Goal: Transaction & Acquisition: Purchase product/service

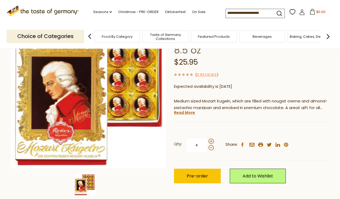
scroll to position [63, 0]
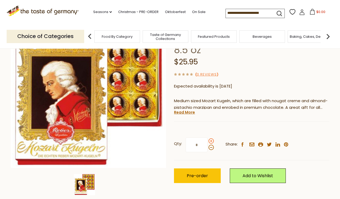
click at [211, 138] on span at bounding box center [211, 140] width 5 height 5
click at [208, 138] on input "*" at bounding box center [197, 145] width 22 height 15
type input "*"
click at [199, 173] on span "Pre-order" at bounding box center [197, 176] width 21 height 6
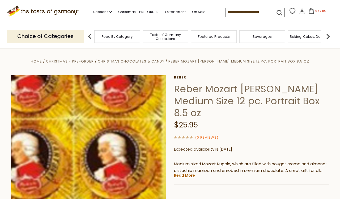
scroll to position [0, 0]
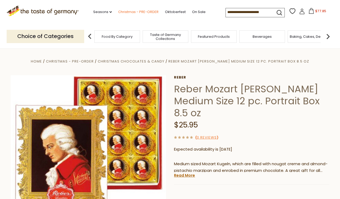
click at [121, 10] on link "Christmas - PRE-ORDER" at bounding box center [138, 12] width 40 height 6
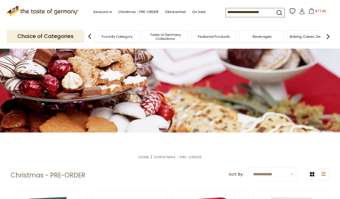
click at [329, 34] on img at bounding box center [328, 36] width 11 height 11
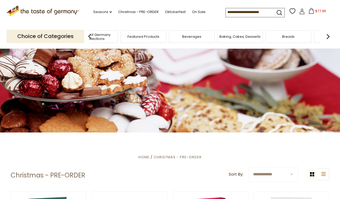
click at [328, 34] on img at bounding box center [328, 36] width 11 height 11
click at [328, 35] on img at bounding box center [328, 36] width 11 height 11
click at [285, 36] on span "Coffee, Cocoa & Tea" at bounding box center [271, 37] width 36 height 4
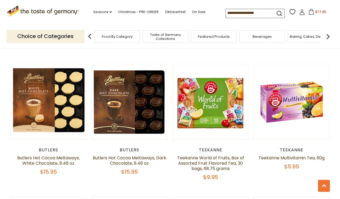
scroll to position [653, 0]
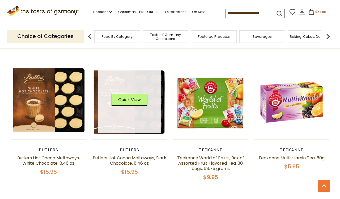
click at [143, 119] on link at bounding box center [129, 101] width 63 height 63
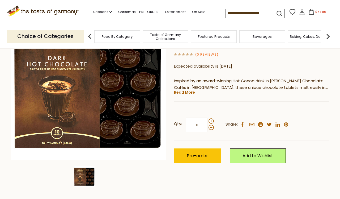
scroll to position [70, 0]
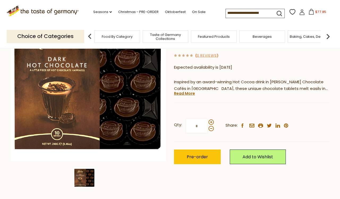
click at [328, 34] on img at bounding box center [328, 36] width 11 height 11
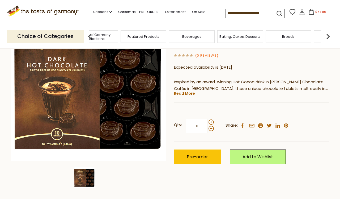
click at [328, 34] on img at bounding box center [328, 36] width 11 height 11
click at [167, 11] on link "Oktoberfest" at bounding box center [175, 12] width 21 height 6
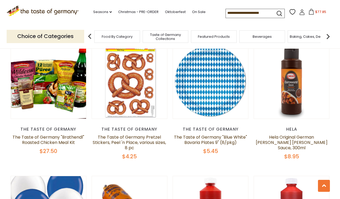
scroll to position [1073, 0]
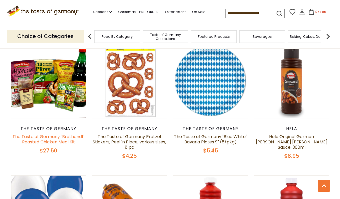
click at [29, 135] on link "The Taste of Germany "Brathendl" Roasted Chicken Meal Kit" at bounding box center [49, 139] width 72 height 11
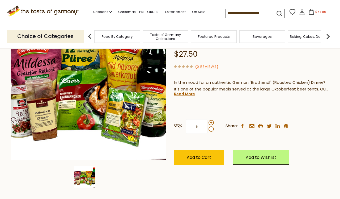
scroll to position [71, 0]
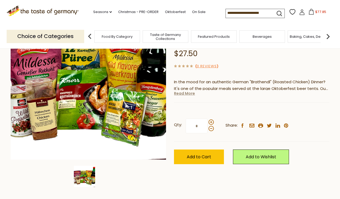
click at [181, 92] on link "Read More" at bounding box center [184, 93] width 21 height 5
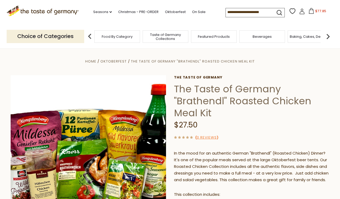
scroll to position [0, 0]
click at [226, 12] on input at bounding box center [248, 11] width 45 height 7
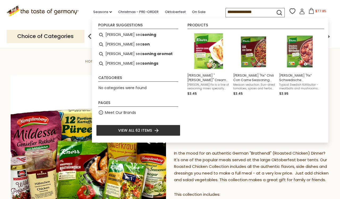
type input "**********"
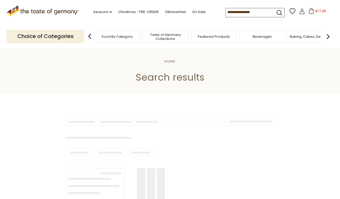
type input "**********"
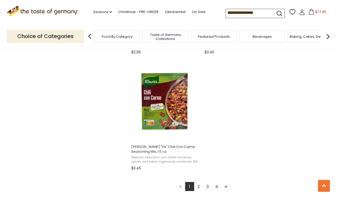
scroll to position [925, 0]
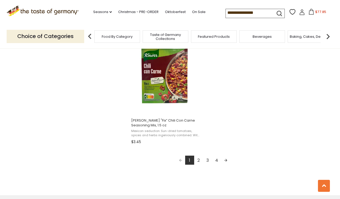
click at [198, 162] on link "2" at bounding box center [198, 160] width 9 height 9
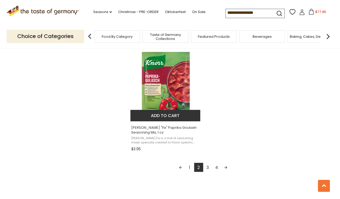
scroll to position [922, 0]
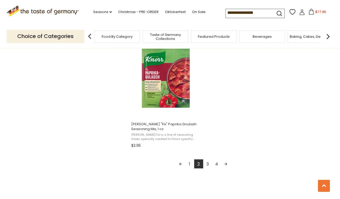
click at [208, 166] on link "3" at bounding box center [207, 163] width 9 height 9
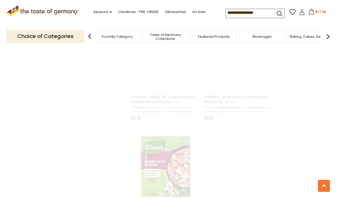
scroll to position [25, 0]
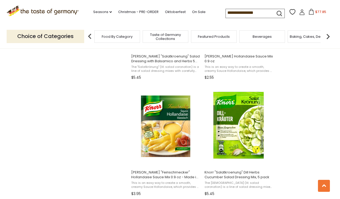
scroll to position [759, 0]
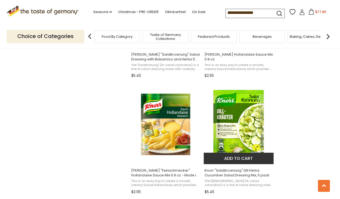
click at [235, 128] on img "Knorr" at bounding box center [239, 124] width 70 height 70
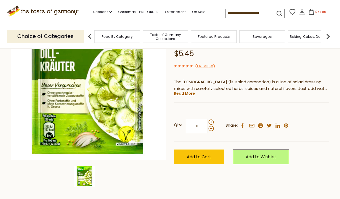
scroll to position [71, 0]
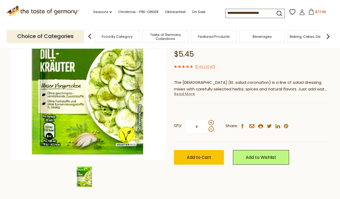
click at [184, 93] on link "Read More" at bounding box center [184, 93] width 21 height 5
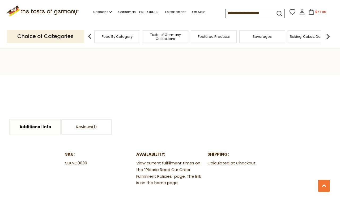
scroll to position [293, 0]
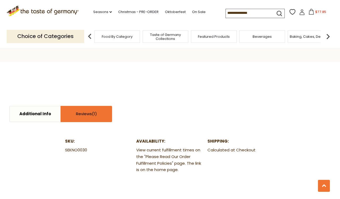
click at [94, 112] on span at bounding box center [94, 114] width 5 height 6
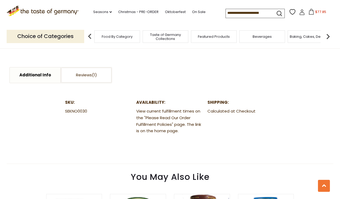
scroll to position [331, 0]
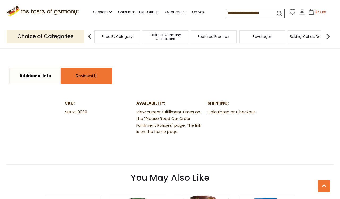
click at [89, 70] on link "Reviews" at bounding box center [86, 75] width 51 height 15
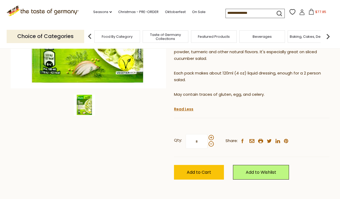
scroll to position [145, 0]
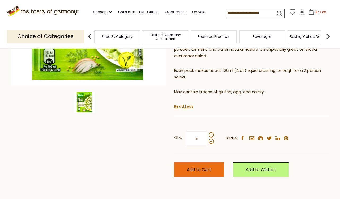
click at [211, 167] on span "Add to Cart" at bounding box center [199, 170] width 24 height 6
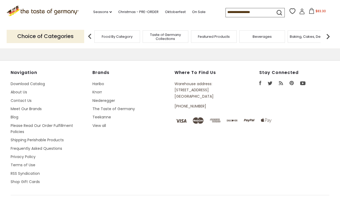
type input "**********"
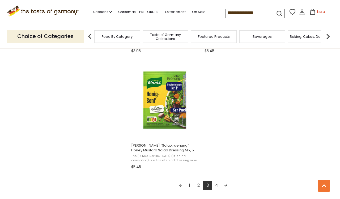
scroll to position [902, 0]
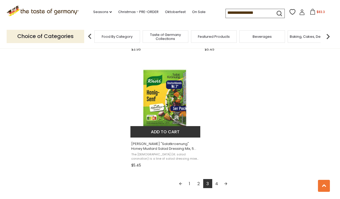
click at [159, 150] on span "Knorr "Salatkroenung" Honey Mustard Salad Dressing Mix, 5 pack," at bounding box center [165, 146] width 69 height 10
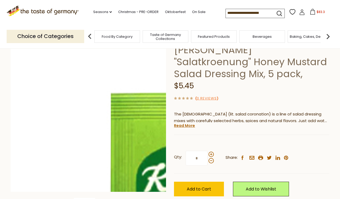
scroll to position [40, 0]
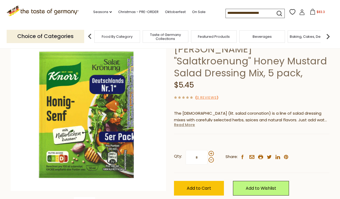
click at [179, 124] on link "Read More" at bounding box center [184, 124] width 21 height 5
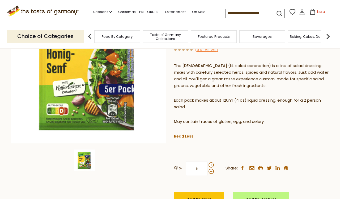
scroll to position [87, 0]
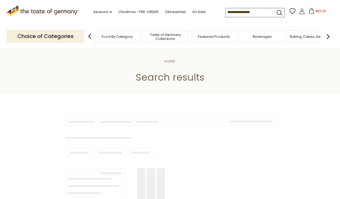
type input "**********"
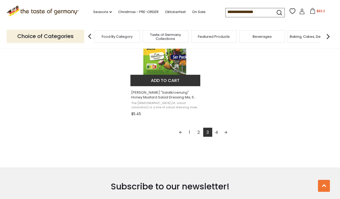
scroll to position [954, 0]
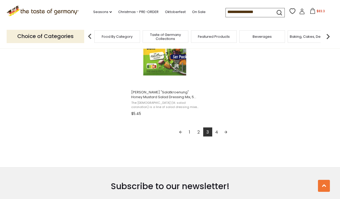
click at [216, 133] on link "4" at bounding box center [217, 131] width 9 height 9
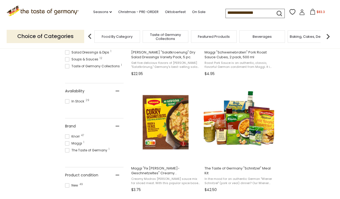
scroll to position [182, 0]
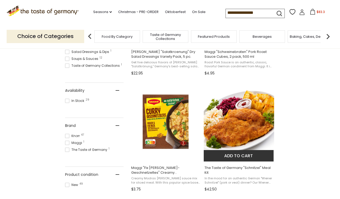
click at [248, 127] on img "The Taste of Germany" at bounding box center [239, 121] width 70 height 70
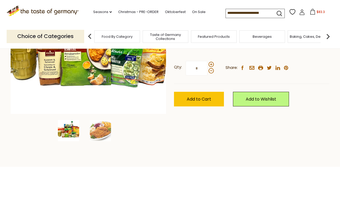
scroll to position [126, 0]
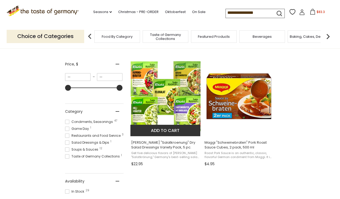
scroll to position [89, 0]
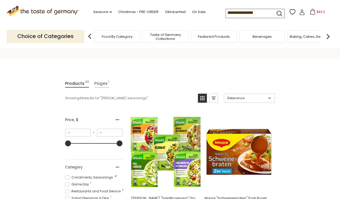
scroll to position [36, 0]
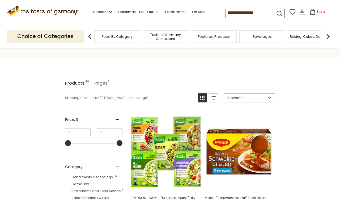
drag, startPoint x: 246, startPoint y: 12, endPoint x: 190, endPoint y: 3, distance: 56.6
click at [190, 3] on div ".st0{fill:#EDD300;} .st1{fill:#D33E21;} .st0{fill:#EDD300;} .st1{fill:#D33E21;}…" at bounding box center [170, 12] width 327 height 24
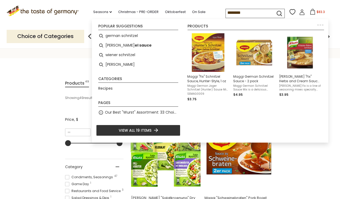
type input "*********"
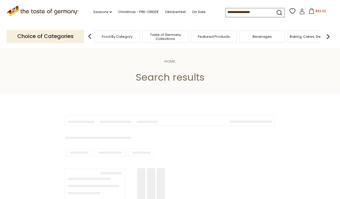
type input "*********"
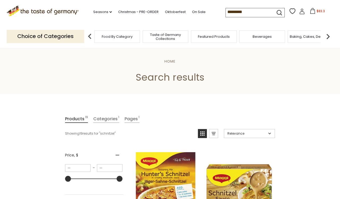
click at [317, 11] on span "$83.3" at bounding box center [321, 11] width 8 height 5
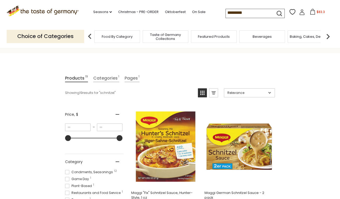
scroll to position [44, 0]
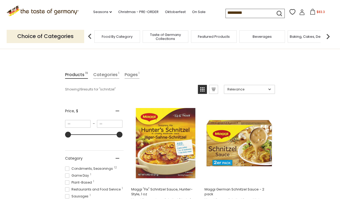
click at [294, 40] on div "Baking, Cakes, Desserts" at bounding box center [311, 36] width 46 height 13
click at [307, 35] on span "Baking, Cakes, Desserts" at bounding box center [308, 37] width 41 height 4
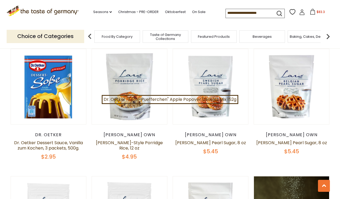
scroll to position [925, 0]
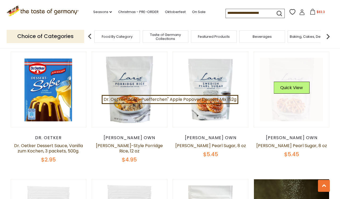
click at [292, 94] on link at bounding box center [291, 89] width 63 height 63
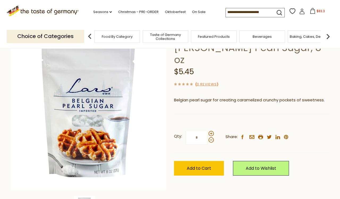
scroll to position [41, 0]
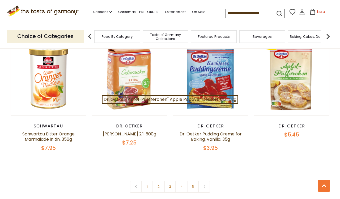
scroll to position [1193, 0]
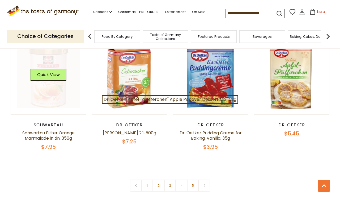
click at [66, 94] on link at bounding box center [48, 76] width 63 height 63
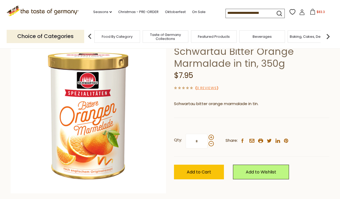
scroll to position [36, 0]
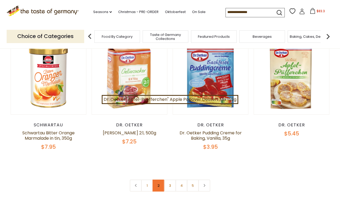
click at [160, 180] on link "2" at bounding box center [159, 186] width 12 height 12
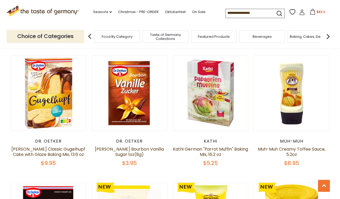
scroll to position [270, 0]
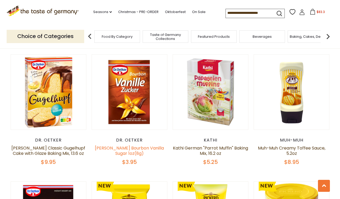
click at [151, 145] on link "[PERSON_NAME] Bourbon Vanilla Sugar 1oz(8g)" at bounding box center [129, 150] width 69 height 11
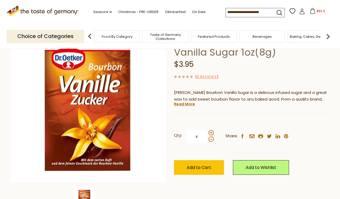
scroll to position [51, 0]
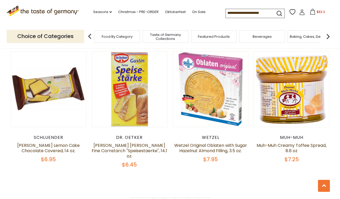
scroll to position [1192, 0]
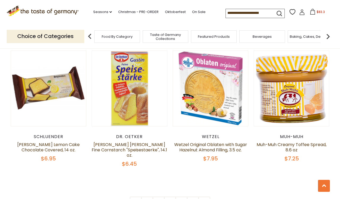
click at [317, 10] on span "$83.3" at bounding box center [321, 12] width 8 height 5
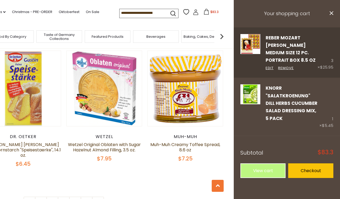
click at [289, 41] on div "Reber Mozart Kugel Medium Size 12 pc. Portrait Box 8.5 oz Edit Remove" at bounding box center [289, 52] width 57 height 37
click at [274, 48] on link "Reber Mozart Kugel Medium Size 12 pc. Portrait Box 8.5 oz" at bounding box center [291, 49] width 50 height 29
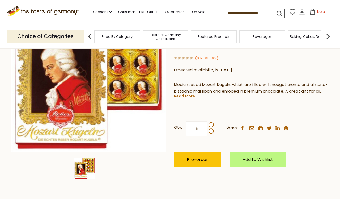
scroll to position [80, 0]
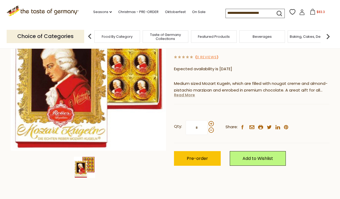
click at [183, 92] on link "Read More" at bounding box center [184, 94] width 21 height 5
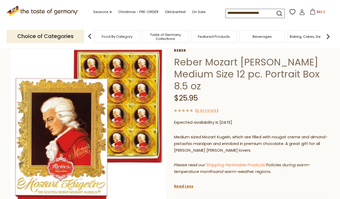
scroll to position [28, 0]
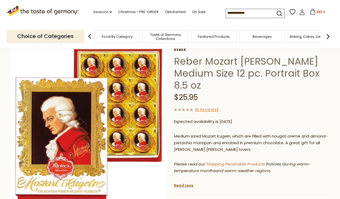
click at [226, 13] on input at bounding box center [248, 12] width 45 height 7
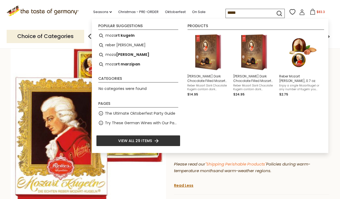
type input "******"
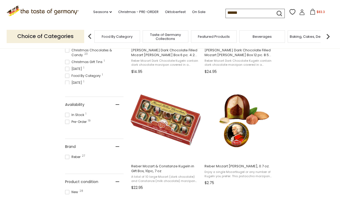
scroll to position [184, 0]
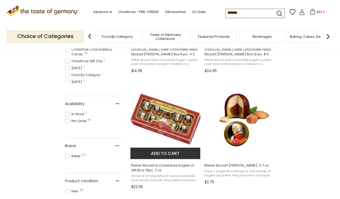
click at [174, 123] on img "Reber Mozart & Constanze Kugeln in Gift Box, 10pc, 7 oz" at bounding box center [166, 119] width 70 height 70
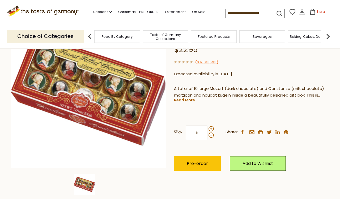
scroll to position [65, 0]
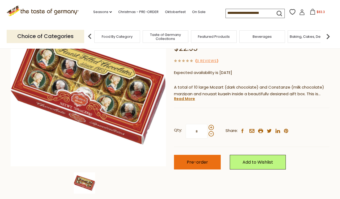
click at [210, 160] on button "Pre-order" at bounding box center [197, 162] width 47 height 15
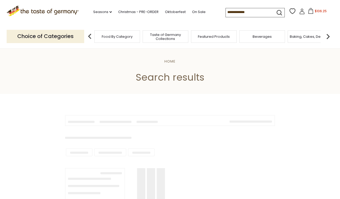
scroll to position [184, 0]
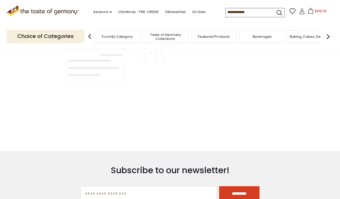
type input "******"
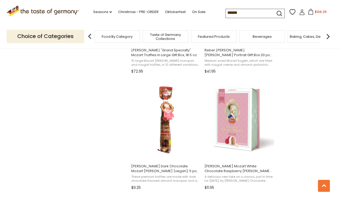
scroll to position [767, 0]
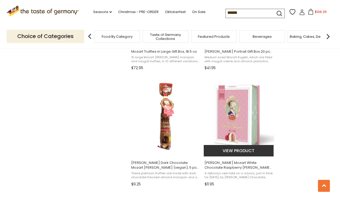
click at [237, 126] on img "Reber Constanze Mozart White Chocolate Raspberry Kugel in Small Portrait Box, 6…" at bounding box center [239, 116] width 70 height 70
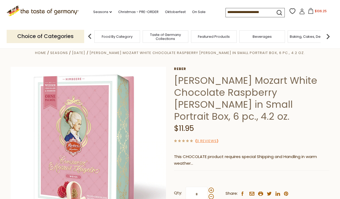
scroll to position [8, 0]
click at [315, 11] on span "$106.25" at bounding box center [321, 11] width 12 height 5
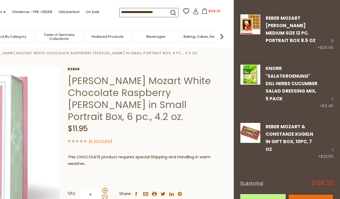
scroll to position [19, 0]
click at [305, 194] on link "Checkout" at bounding box center [311, 201] width 45 height 15
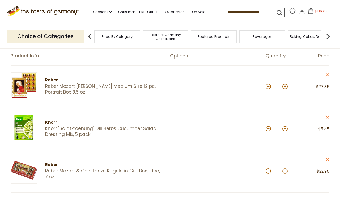
scroll to position [49, 0]
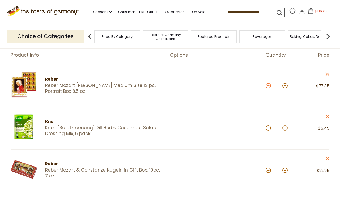
click at [269, 85] on button at bounding box center [268, 85] width 5 height 5
type input "*"
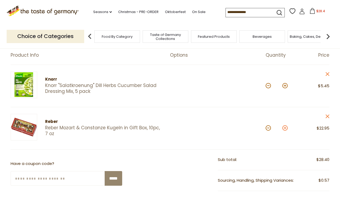
click at [285, 128] on button at bounding box center [285, 127] width 5 height 5
type input "*"
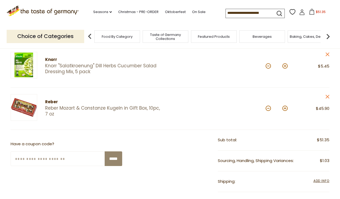
scroll to position [73, 0]
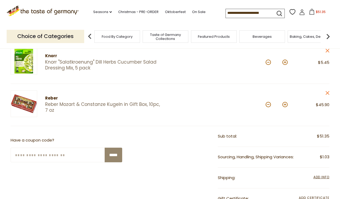
click at [229, 14] on input at bounding box center [248, 12] width 45 height 7
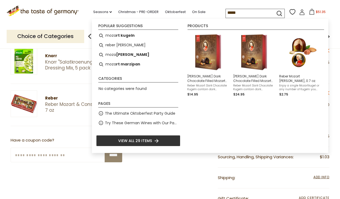
type input "******"
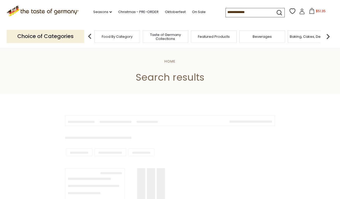
type input "******"
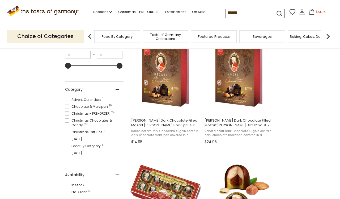
scroll to position [114, 0]
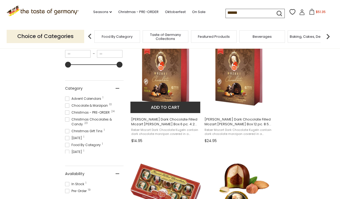
click at [168, 132] on span "Reber Mozart Dark Chocolate Kugeln contain dark chocolate marzipan covered in a…" at bounding box center [165, 132] width 69 height 8
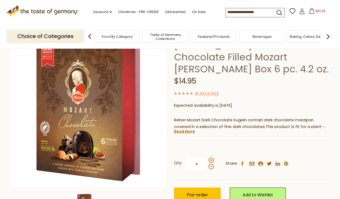
scroll to position [52, 0]
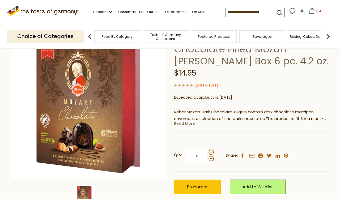
click at [183, 121] on link "Read More" at bounding box center [184, 123] width 21 height 5
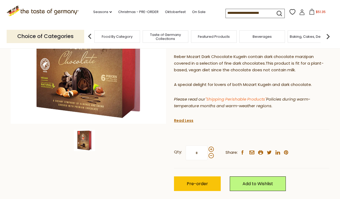
scroll to position [105, 0]
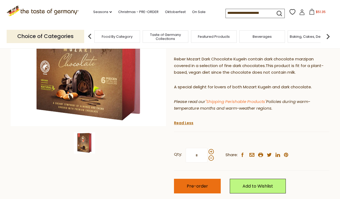
click at [210, 179] on button "Pre-order" at bounding box center [197, 186] width 47 height 15
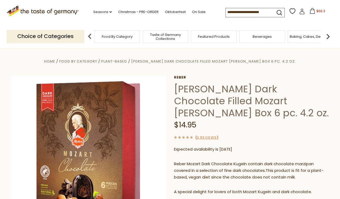
scroll to position [0, 0]
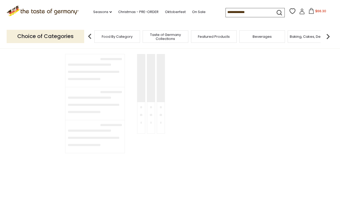
type input "******"
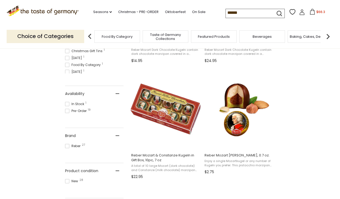
scroll to position [194, 0]
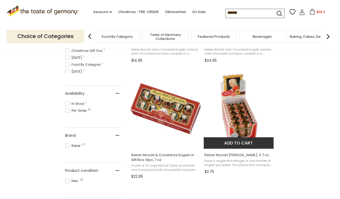
click at [248, 121] on img "Reber Mozart Kugel, 0.7 oz." at bounding box center [239, 109] width 70 height 70
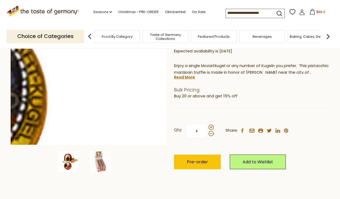
scroll to position [86, 0]
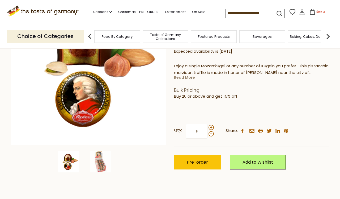
click at [186, 75] on link "Read More" at bounding box center [184, 77] width 21 height 5
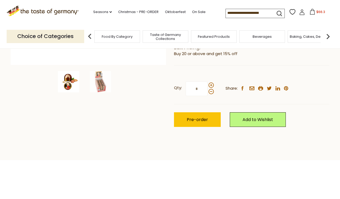
scroll to position [167, 0]
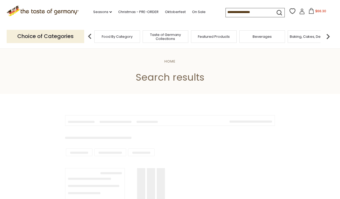
type input "******"
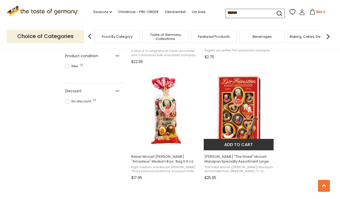
scroll to position [316, 0]
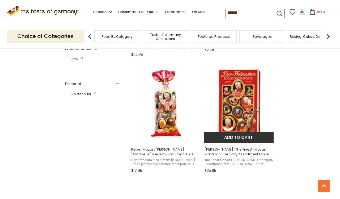
click at [242, 107] on img "Reber" at bounding box center [239, 103] width 70 height 70
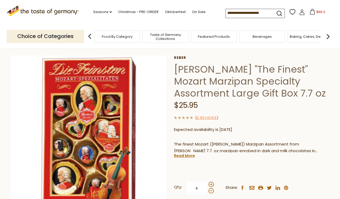
scroll to position [28, 0]
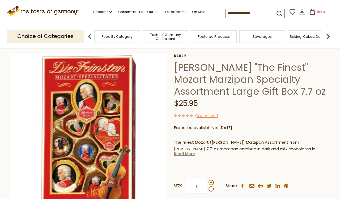
click at [178, 151] on link "Read More" at bounding box center [184, 153] width 21 height 5
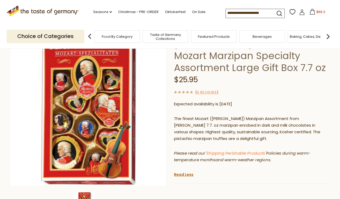
scroll to position [52, 0]
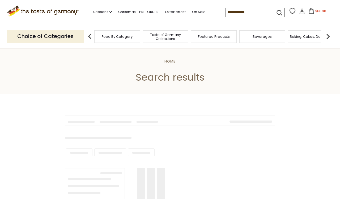
type input "******"
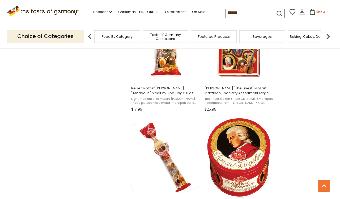
scroll to position [378, 0]
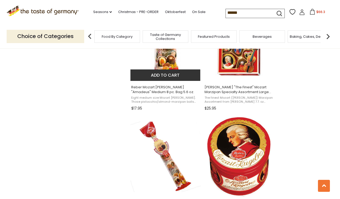
click at [169, 62] on img "Reber Mozart Kugel" at bounding box center [166, 41] width 70 height 70
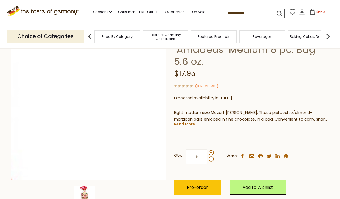
scroll to position [51, 0]
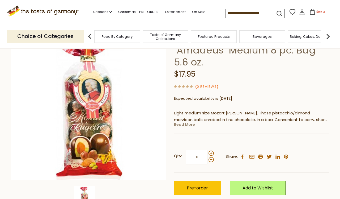
click at [176, 122] on link "Read More" at bounding box center [184, 124] width 21 height 5
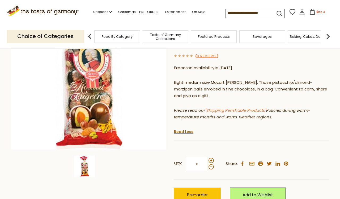
scroll to position [82, 0]
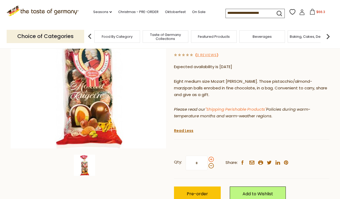
click at [210, 157] on span at bounding box center [211, 159] width 5 height 5
click at [208, 156] on input "*" at bounding box center [197, 163] width 22 height 15
type input "*"
click at [199, 191] on span "Pre-order" at bounding box center [197, 194] width 21 height 6
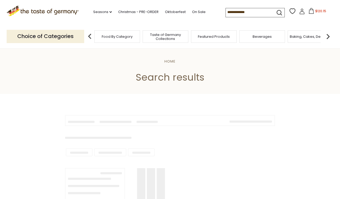
type input "******"
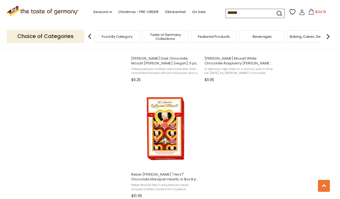
scroll to position [890, 0]
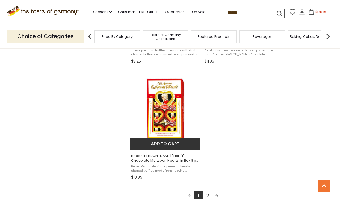
click at [173, 124] on img "Reber Mozart" at bounding box center [166, 109] width 70 height 70
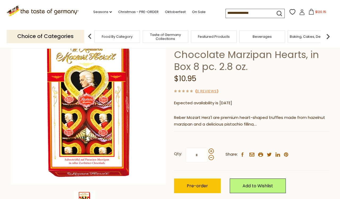
scroll to position [47, 0]
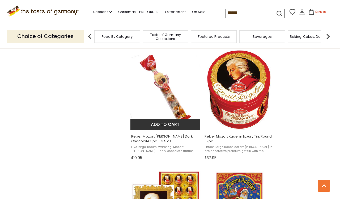
scroll to position [446, 0]
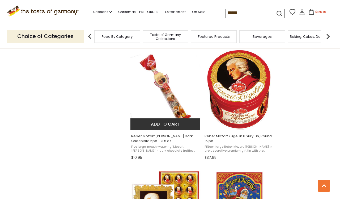
click at [163, 97] on img "Reber Mozart Kugel Dark Chocolate 5pc. - 3.5 oz." at bounding box center [166, 90] width 70 height 70
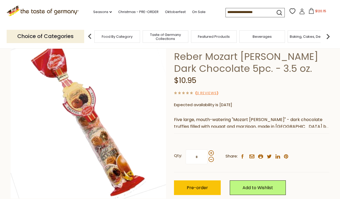
scroll to position [66, 0]
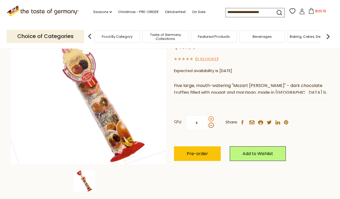
click at [211, 116] on span at bounding box center [211, 118] width 5 height 5
click at [208, 116] on input "*" at bounding box center [197, 122] width 22 height 15
click at [211, 116] on span at bounding box center [211, 118] width 5 height 5
click at [208, 116] on input "*" at bounding box center [197, 122] width 22 height 15
click at [211, 124] on span at bounding box center [211, 125] width 5 height 5
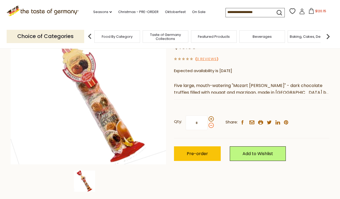
click at [208, 124] on input "*" at bounding box center [197, 122] width 22 height 15
type input "*"
click at [204, 148] on button "Pre-order" at bounding box center [197, 153] width 47 height 15
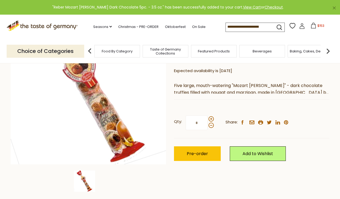
click at [318, 27] on span "$153" at bounding box center [321, 25] width 7 height 5
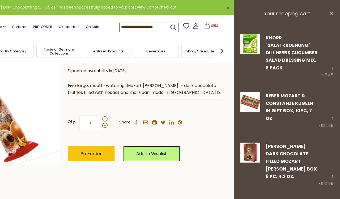
click at [298, 13] on h3 "Your shopping cart" at bounding box center [287, 13] width 106 height 27
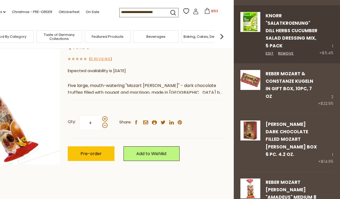
scroll to position [26, 0]
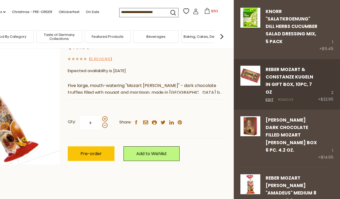
click at [280, 97] on link "Remove" at bounding box center [286, 100] width 16 height 6
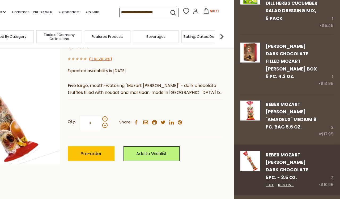
scroll to position [52, 0]
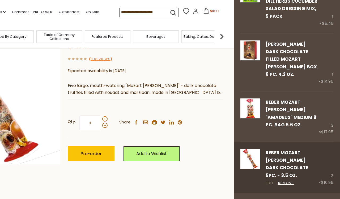
click at [269, 180] on link "Edit" at bounding box center [270, 183] width 8 height 6
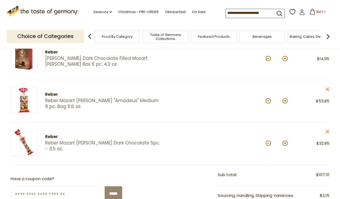
scroll to position [120, 0]
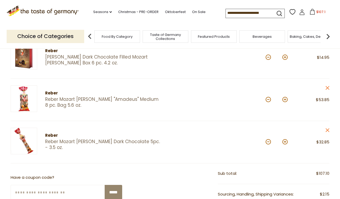
click at [132, 100] on link "Reber Mozart [PERSON_NAME] "Amadeus" Medium 8 pc. Bag 5.6 oz." at bounding box center [103, 102] width 116 height 11
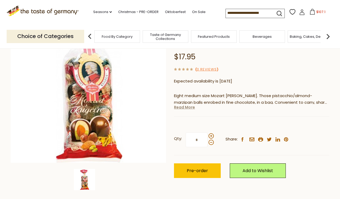
scroll to position [69, 0]
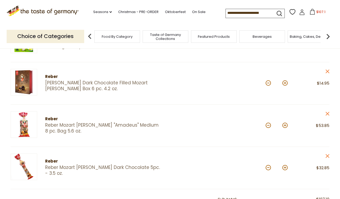
scroll to position [94, 0]
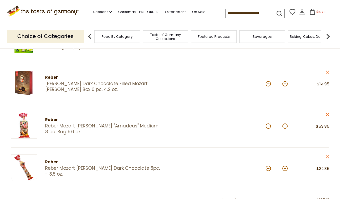
click at [69, 169] on link "Reber Mozart [PERSON_NAME] Dark Chocolate 5pc. - 3.5 oz." at bounding box center [103, 170] width 116 height 11
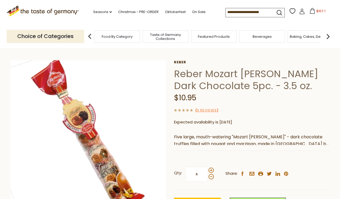
scroll to position [16, 0]
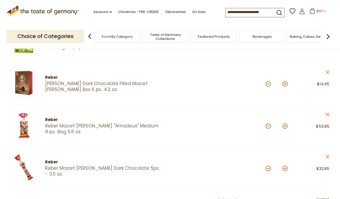
click at [141, 82] on link "[PERSON_NAME] Dark Chocolate Filled Mozart [PERSON_NAME] Box 6 pc. 4.2 oz." at bounding box center [103, 86] width 116 height 11
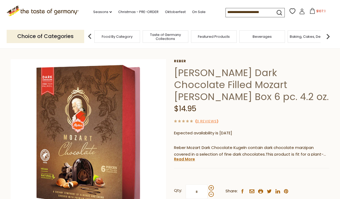
scroll to position [19, 0]
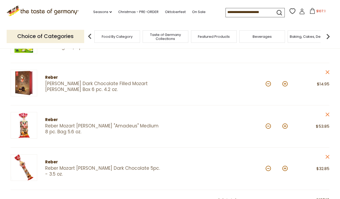
click at [93, 169] on link "Reber Mozart [PERSON_NAME] Dark Chocolate 5pc. - 3.5 oz." at bounding box center [103, 170] width 116 height 11
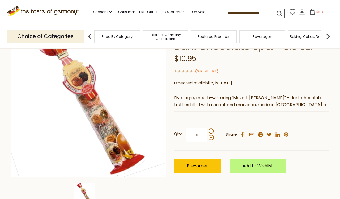
scroll to position [54, 0]
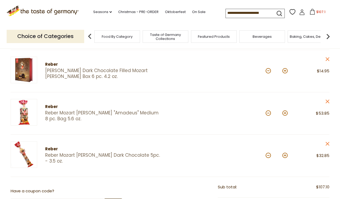
scroll to position [108, 0]
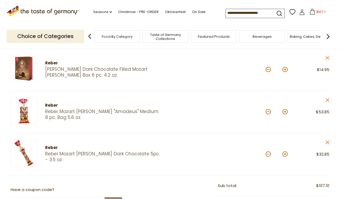
click at [232, 13] on input at bounding box center [248, 12] width 45 height 7
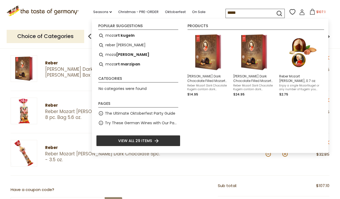
type input "******"
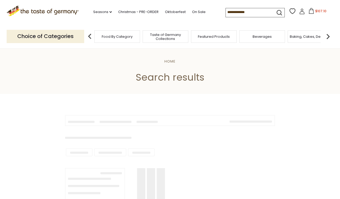
type input "******"
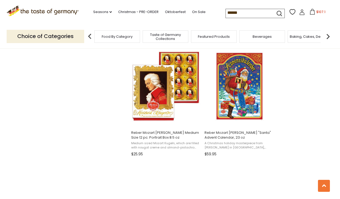
scroll to position [564, 0]
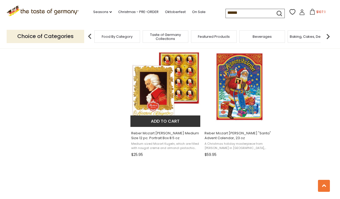
click at [176, 83] on img "Reber Mozart Kugel Medium Size 12 pc. Portrait Box 8.5 oz" at bounding box center [166, 87] width 70 height 70
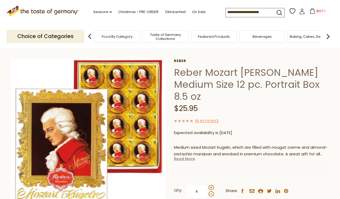
scroll to position [16, 0]
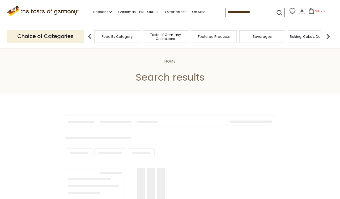
type input "******"
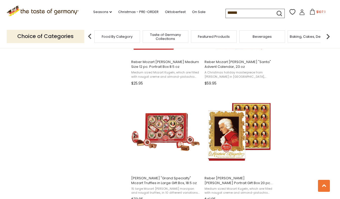
scroll to position [639, 0]
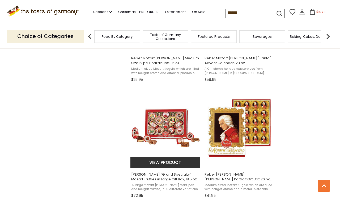
click at [167, 132] on img "Reber" at bounding box center [166, 128] width 70 height 70
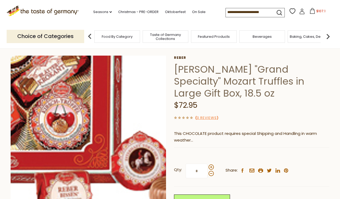
scroll to position [21, 0]
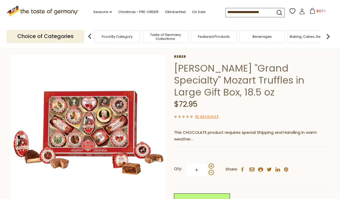
click at [306, 11] on button "$107.1" at bounding box center [317, 12] width 23 height 8
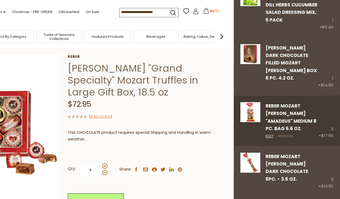
scroll to position [51, 0]
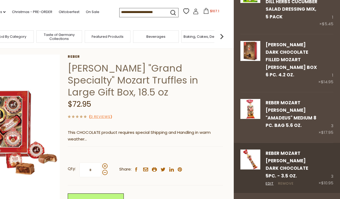
click at [287, 181] on link "Remove" at bounding box center [286, 184] width 16 height 6
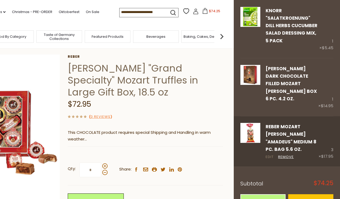
scroll to position [27, 0]
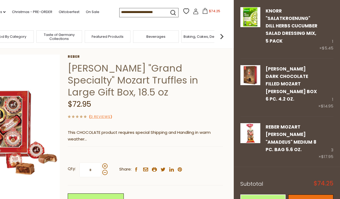
click at [306, 194] on link "Checkout" at bounding box center [311, 201] width 45 height 15
